Goal: Register for event/course

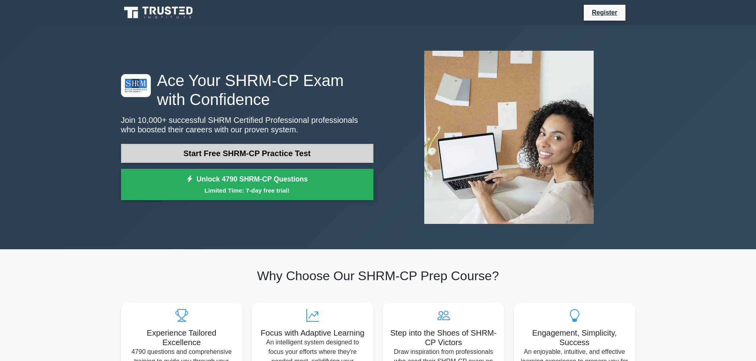
click at [316, 151] on link "Start Free SHRM-CP Practice Test" at bounding box center [247, 153] width 252 height 19
click at [208, 155] on link "Start Free SHRM-CP Practice Test" at bounding box center [247, 153] width 252 height 19
